Goal: Task Accomplishment & Management: Manage account settings

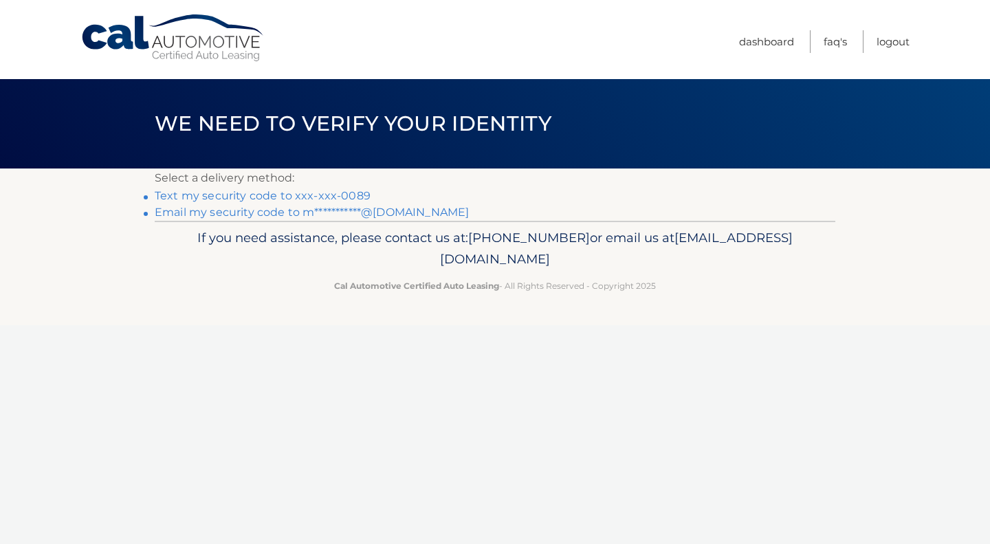
click at [334, 194] on link "Text my security code to xxx-xxx-0089" at bounding box center [263, 195] width 216 height 13
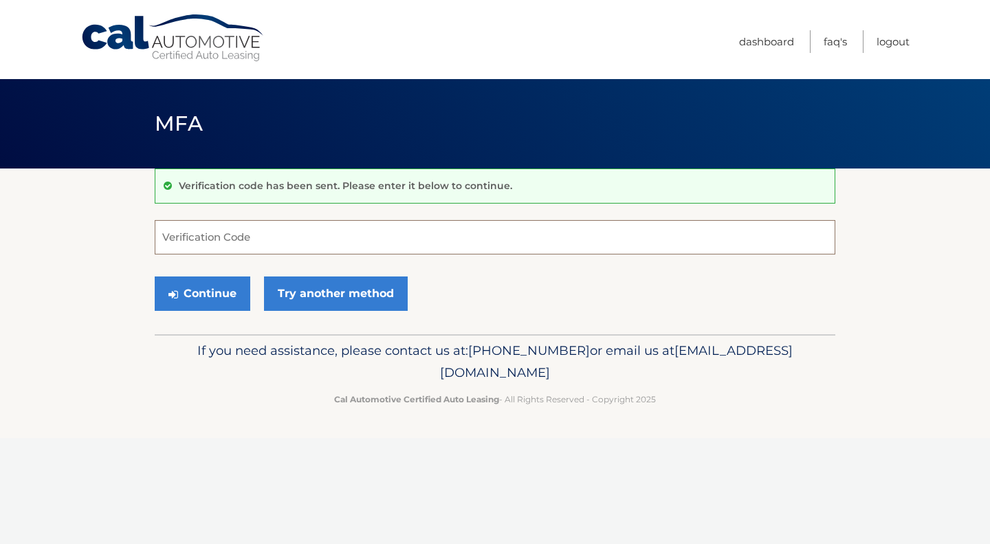
click at [327, 233] on input "Verification Code" at bounding box center [495, 237] width 681 height 34
type input "817467"
click at [200, 287] on button "Continue" at bounding box center [203, 293] width 96 height 34
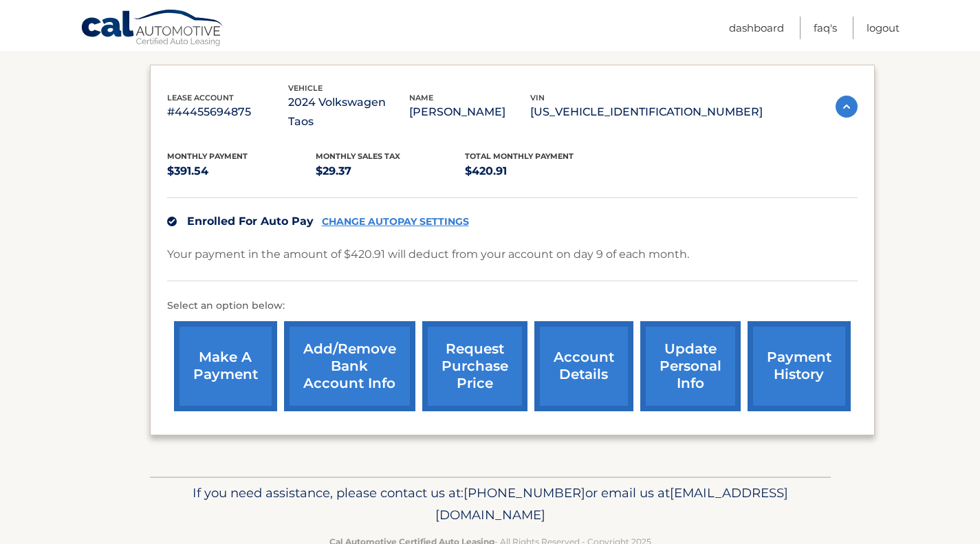
scroll to position [237, 0]
